Goal: Contribute content

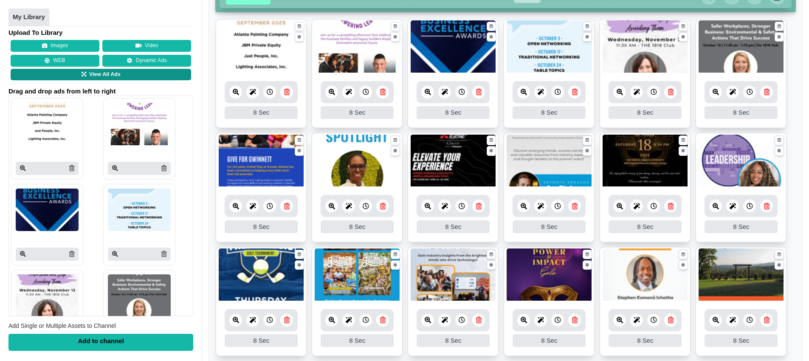
scroll to position [195, 0]
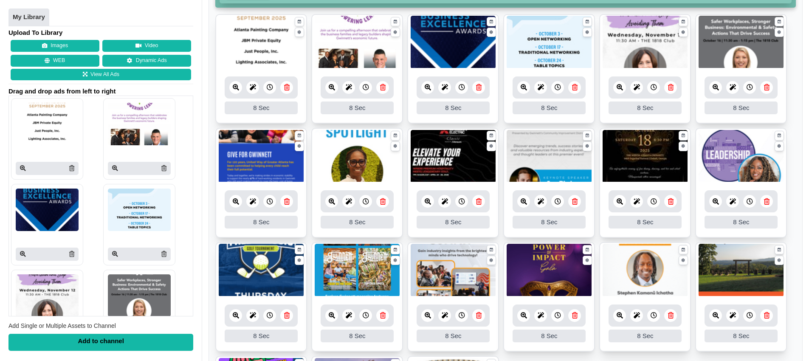
click at [213, 106] on div "Drag and drop to modify the order of your assets. Click the time to set their d…" at bounding box center [506, 267] width 594 height 507
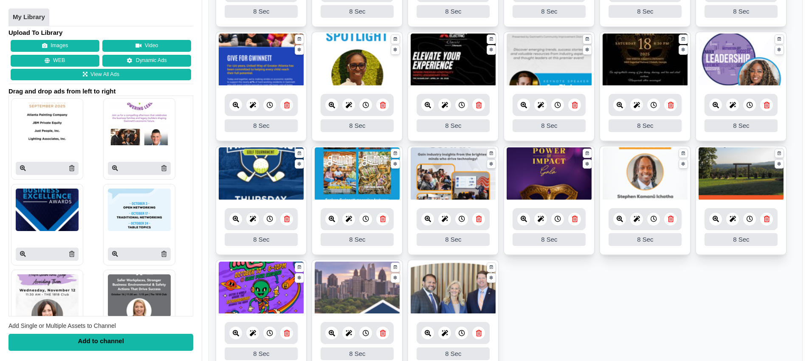
scroll to position [0, 0]
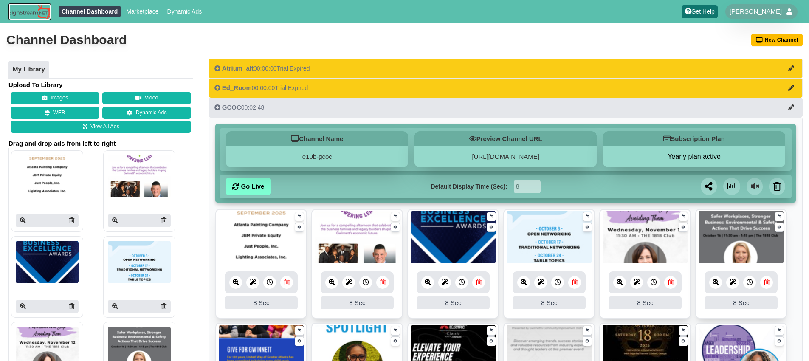
click at [42, 12] on img at bounding box center [29, 11] width 42 height 17
click at [616, 40] on div "Channel Dashboard New Channel" at bounding box center [404, 40] width 809 height 24
click at [52, 96] on button "Images" at bounding box center [55, 98] width 89 height 12
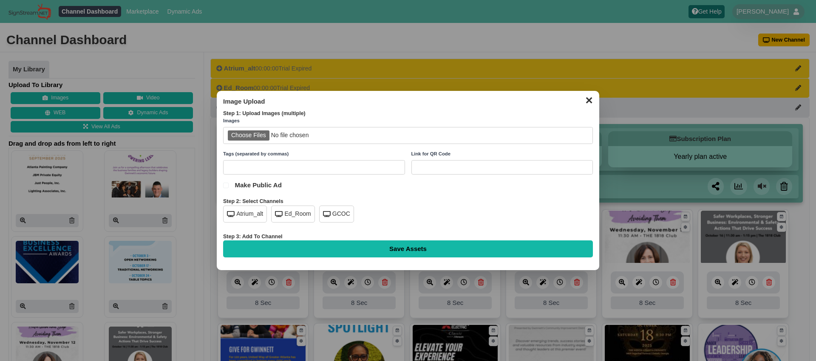
click at [243, 133] on input "file" at bounding box center [408, 135] width 370 height 17
type input "C:\fakepath\FRENZY.png"
click at [325, 207] on div "GCOC" at bounding box center [336, 214] width 35 height 17
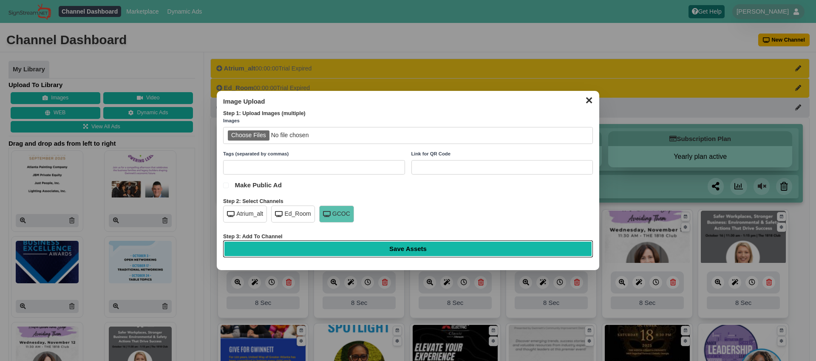
click at [377, 248] on input "Save Assets" at bounding box center [408, 248] width 370 height 17
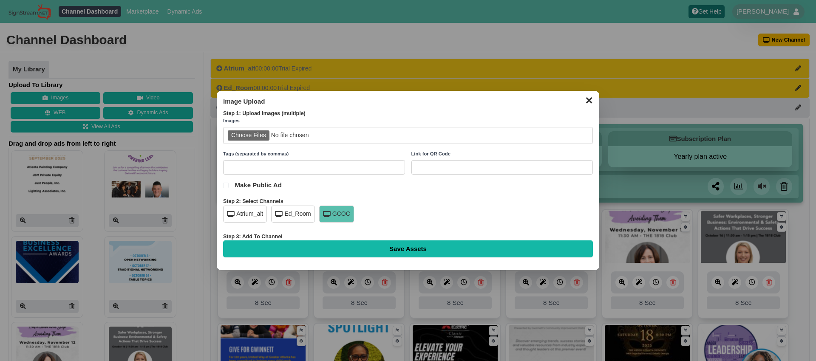
type input "Saving..."
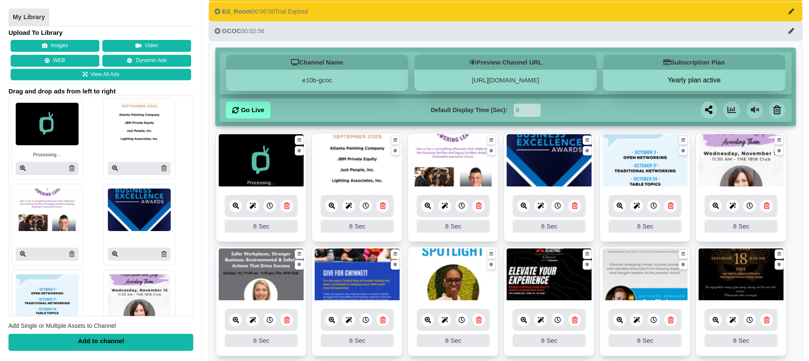
scroll to position [191, 0]
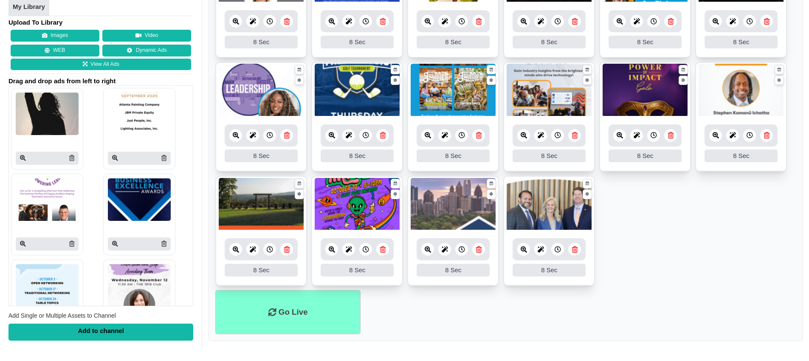
scroll to position [376, 0]
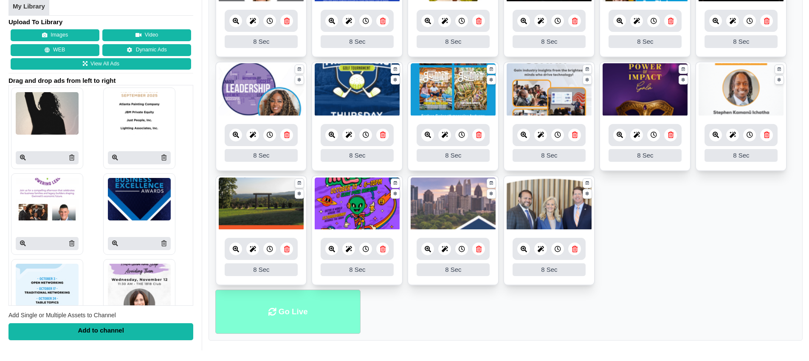
click at [287, 313] on li "Go Live" at bounding box center [287, 312] width 145 height 45
